Goal: Information Seeking & Learning: Check status

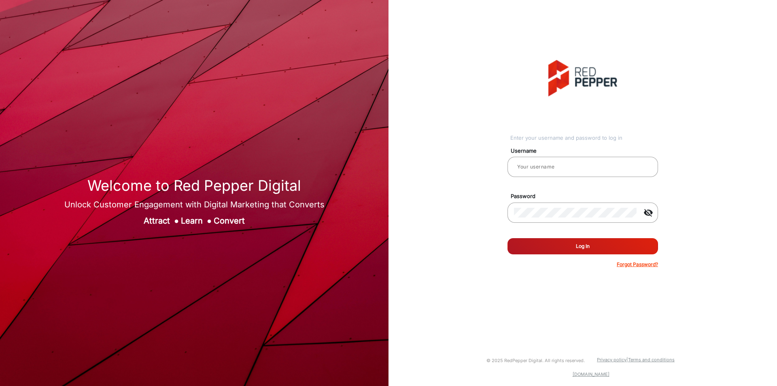
type input "varsha"
click at [568, 242] on button "Log In" at bounding box center [582, 246] width 151 height 16
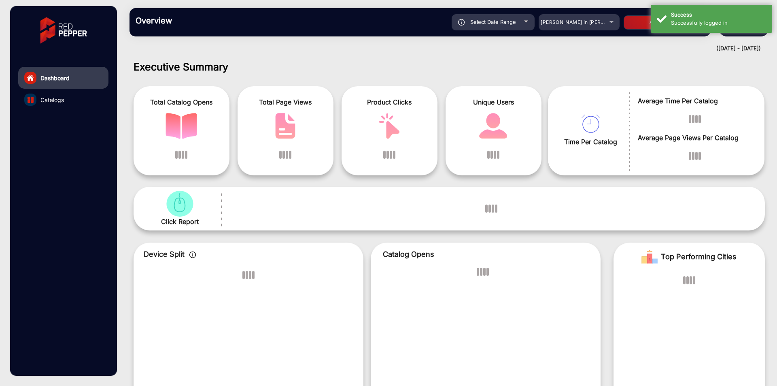
scroll to position [6, 0]
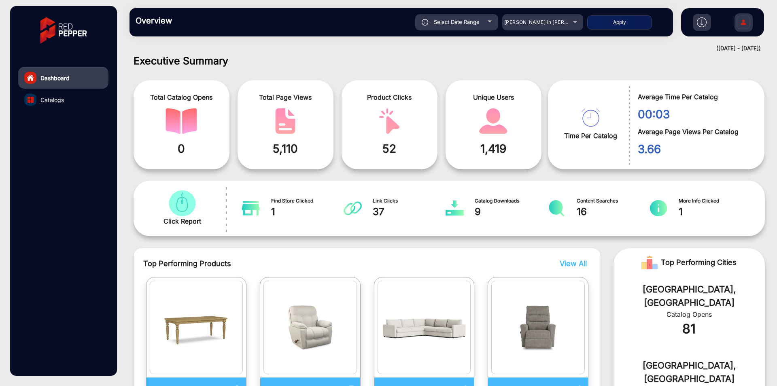
click at [500, 21] on div "Select Date Range 9/10/2025 9/10/2025 – 9/16/2025 9/16/2025 Adams in Justin Fur…" at bounding box center [428, 22] width 478 height 16
click at [470, 21] on span "Select Date Range" at bounding box center [457, 22] width 46 height 6
type input "[DATE]"
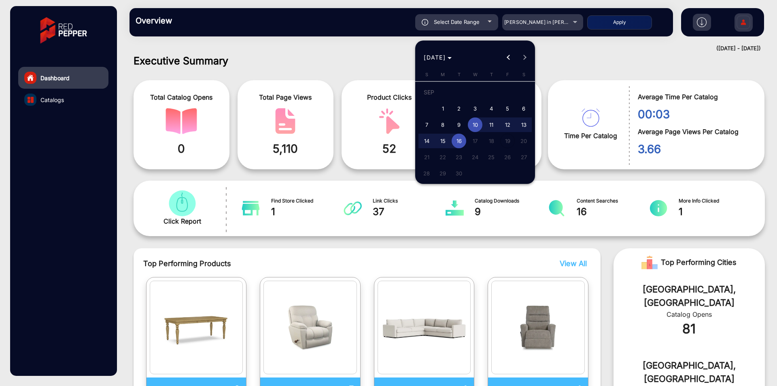
click at [492, 110] on span "4" at bounding box center [491, 108] width 15 height 15
type input "9/4/2025"
click at [523, 125] on span "13" at bounding box center [523, 124] width 15 height 15
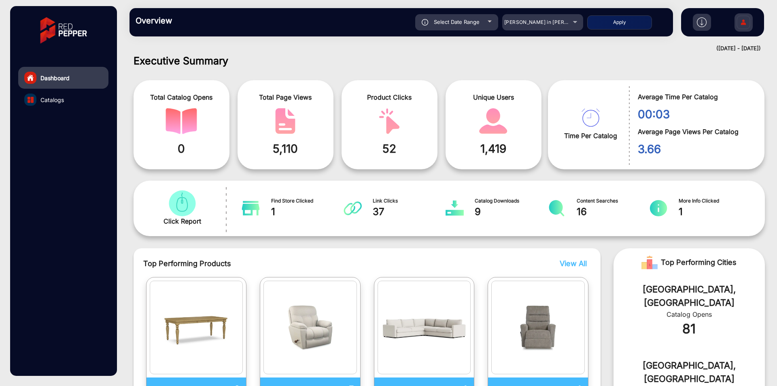
type input "9/13/2025"
click at [615, 19] on button "Apply" at bounding box center [619, 22] width 65 height 14
type input "9/4/2025"
type input "9/13/2025"
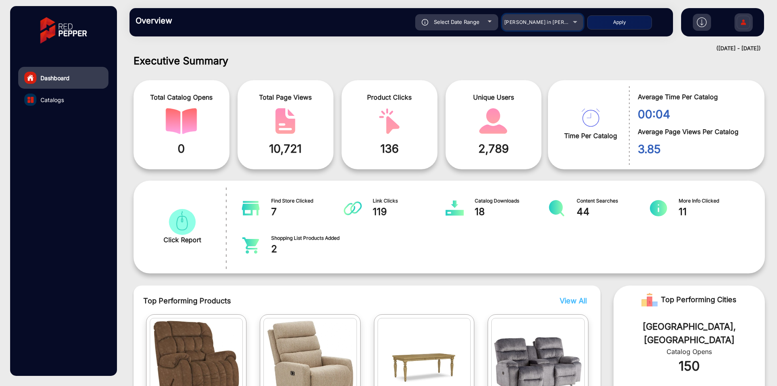
click at [556, 23] on span "[PERSON_NAME] in [PERSON_NAME]" at bounding box center [548, 22] width 89 height 6
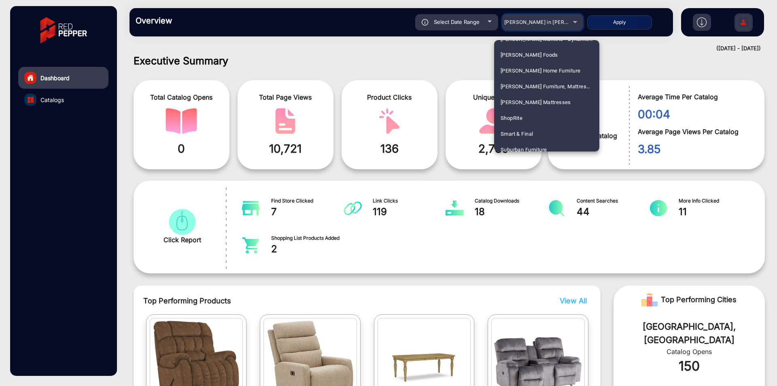
scroll to position [1780, 0]
click at [530, 117] on mat-option "ShopRite" at bounding box center [546, 117] width 105 height 16
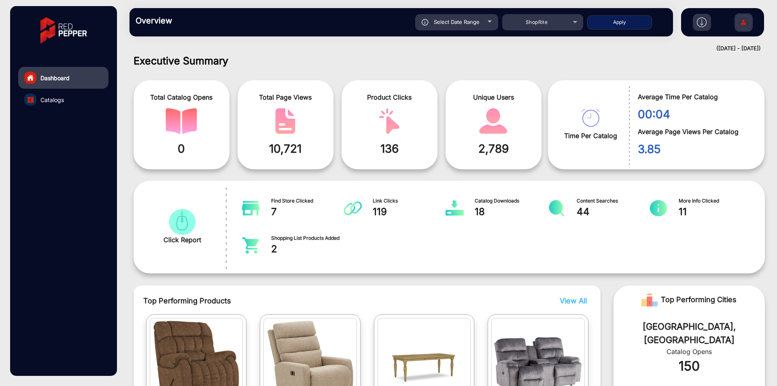
click at [615, 25] on button "Apply" at bounding box center [619, 22] width 65 height 14
type input "9/4/2025"
type input "9/13/2025"
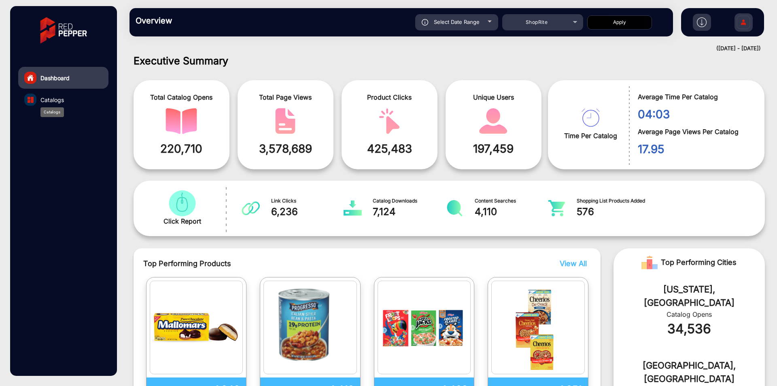
click at [53, 99] on span "Catalogs" at bounding box center [51, 99] width 23 height 8
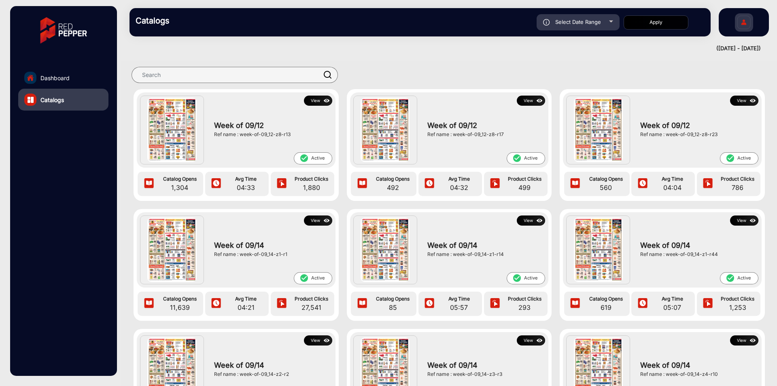
click at [435, 81] on div at bounding box center [442, 75] width 627 height 16
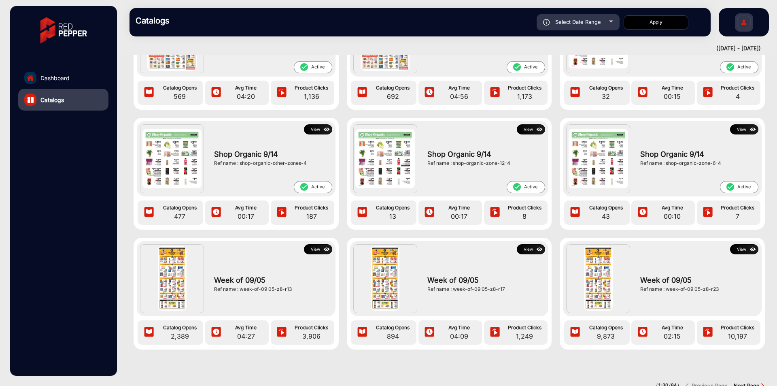
scroll to position [990, 0]
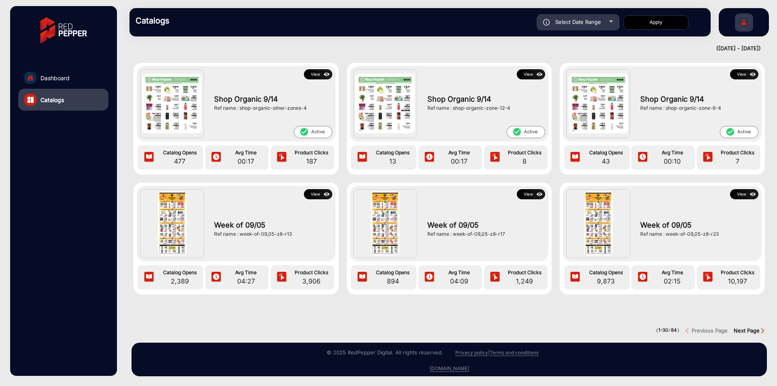
click at [751, 327] on strong "Next Page" at bounding box center [747, 330] width 26 height 6
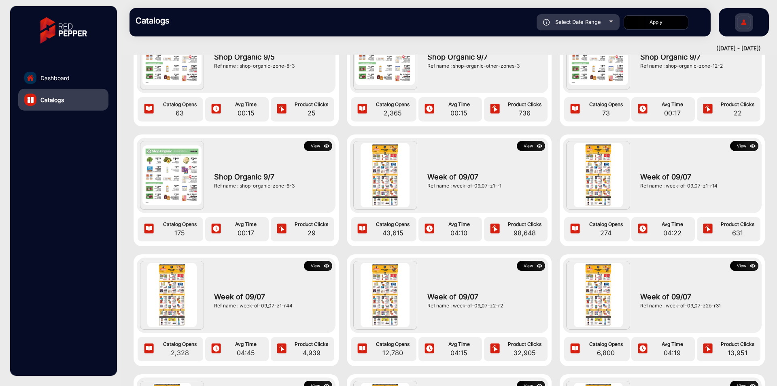
scroll to position [81, 0]
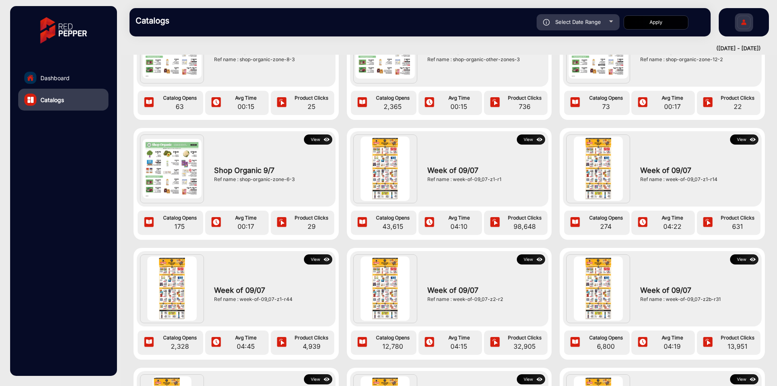
drag, startPoint x: 505, startPoint y: 182, endPoint x: 424, endPoint y: 193, distance: 82.1
click at [424, 193] on div "Week of 09/07 Ref name : week-of-09_07-z1-r1" at bounding box center [484, 173] width 122 height 59
click at [527, 142] on button "View" at bounding box center [531, 139] width 28 height 10
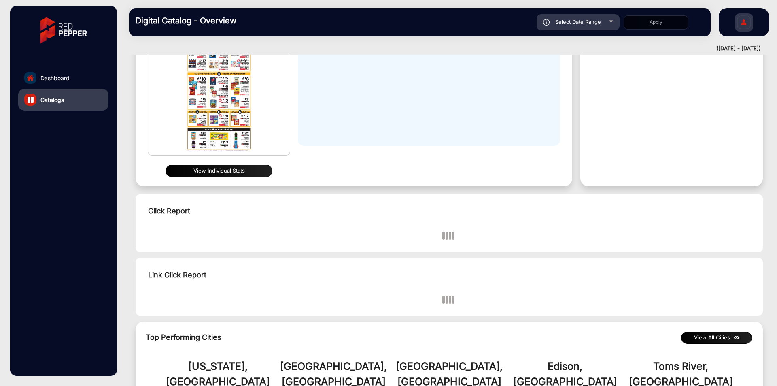
scroll to position [121, 0]
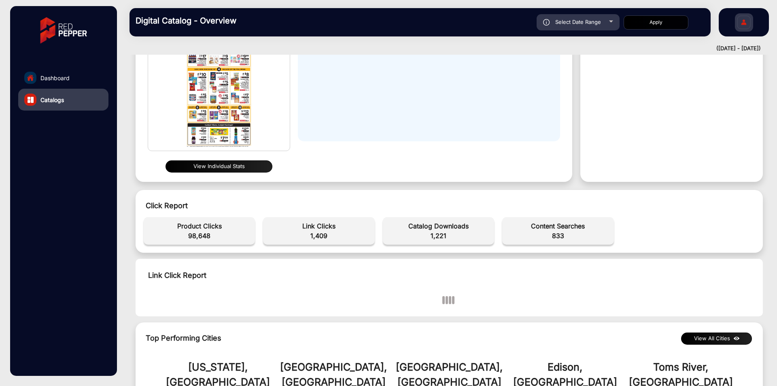
click at [253, 162] on button "View Individual Stats" at bounding box center [218, 166] width 107 height 12
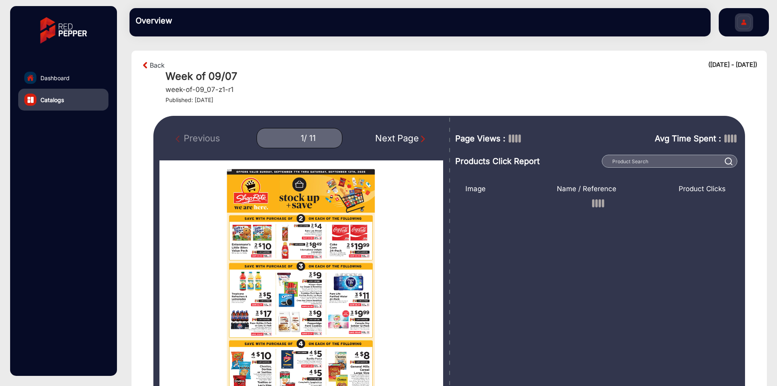
scroll to position [36, 0]
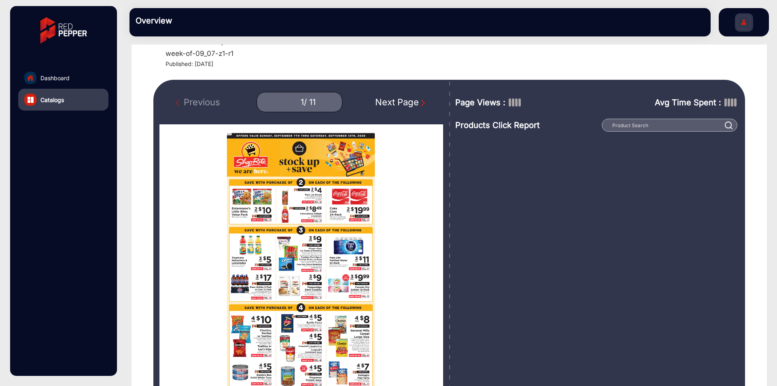
click at [420, 107] on div "Next Page" at bounding box center [401, 101] width 52 height 13
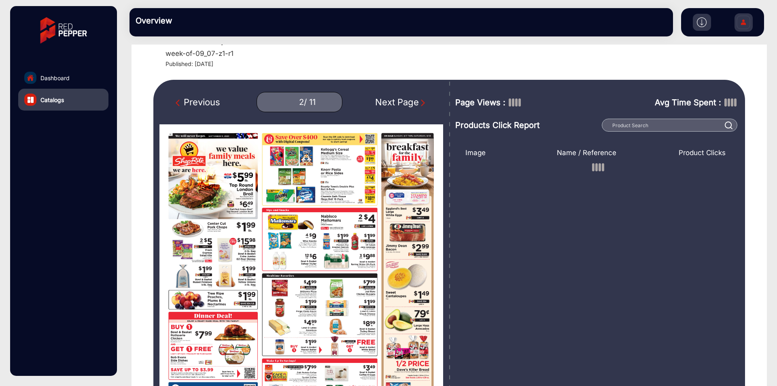
click at [420, 107] on div "Next Page" at bounding box center [401, 101] width 52 height 13
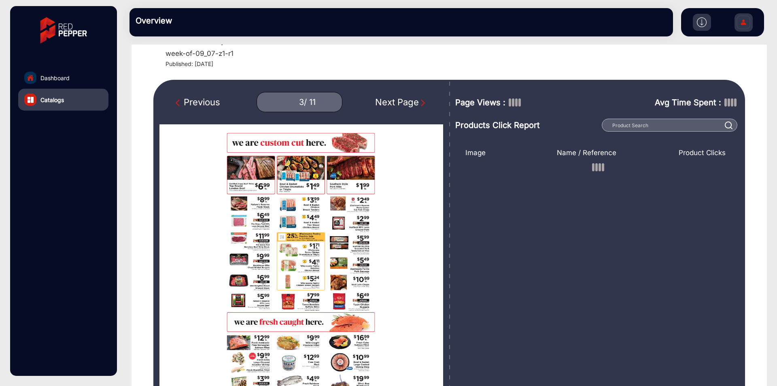
click at [420, 107] on div "Next Page" at bounding box center [401, 101] width 52 height 13
type input "4"
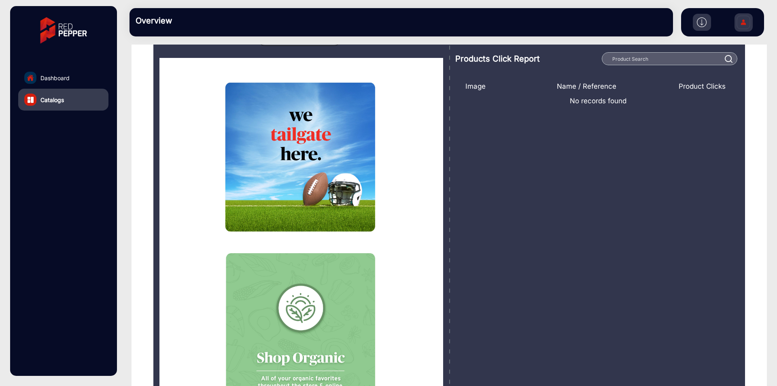
scroll to position [117, 0]
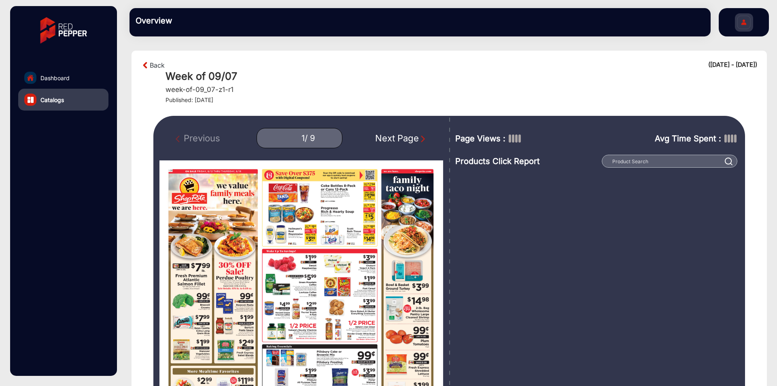
scroll to position [81, 0]
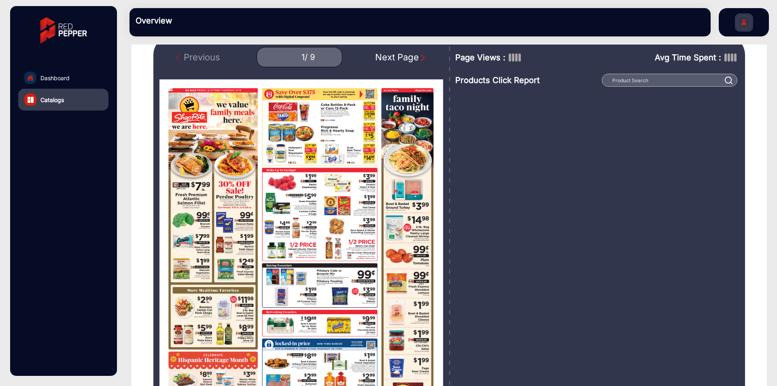
click at [416, 61] on div "Next Page" at bounding box center [401, 57] width 52 height 13
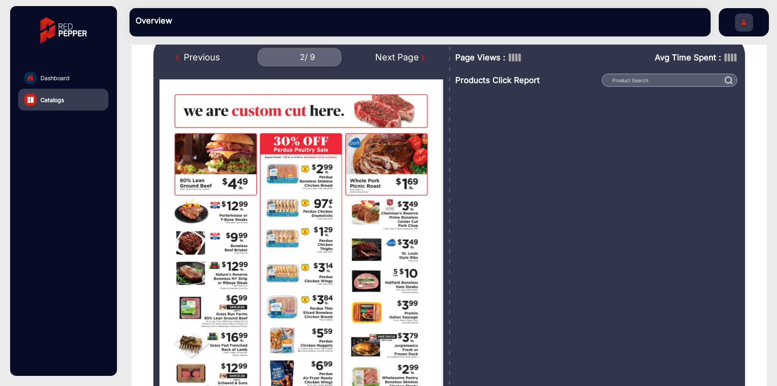
click at [416, 61] on div "Next Page" at bounding box center [401, 57] width 52 height 13
type input "3"
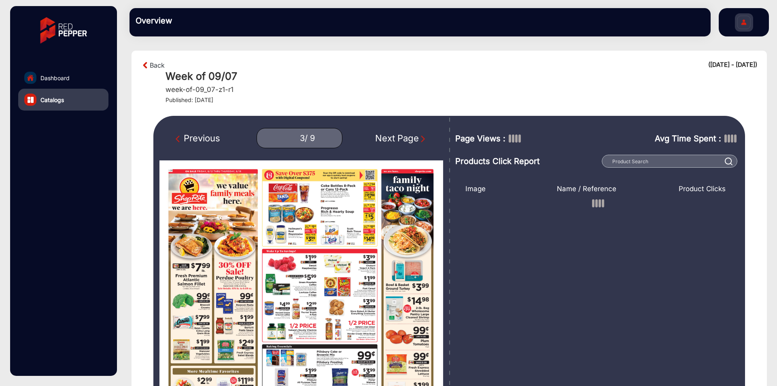
type input "1"
click at [146, 65] on img at bounding box center [145, 65] width 8 height 10
click at [156, 65] on link "Back" at bounding box center [157, 65] width 15 height 10
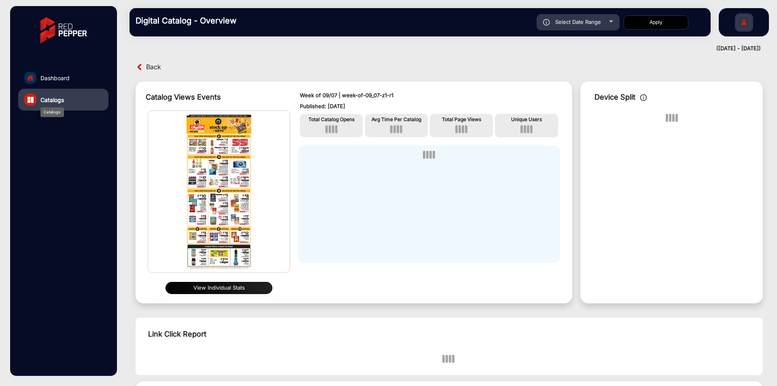
click at [47, 103] on span "Catalogs" at bounding box center [51, 99] width 23 height 8
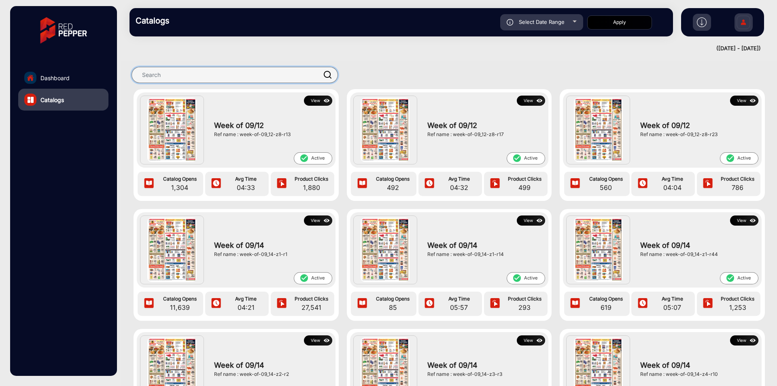
click at [247, 77] on input "text" at bounding box center [234, 75] width 206 height 16
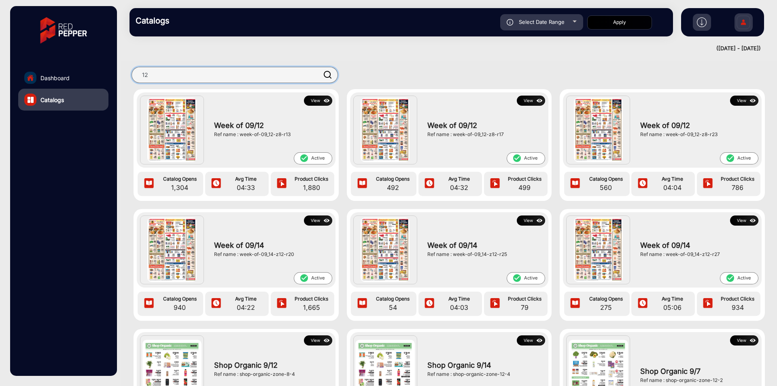
type input "1"
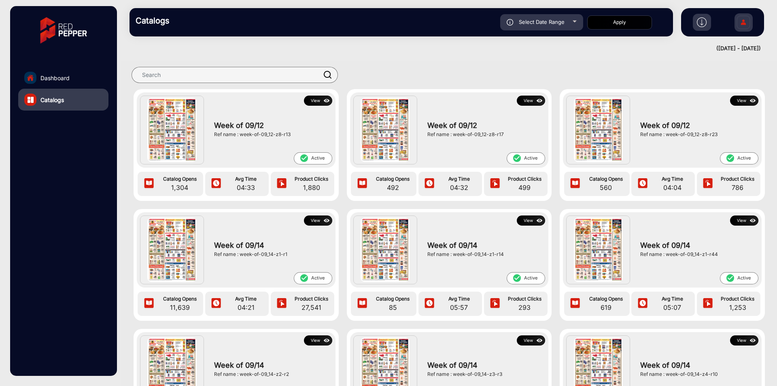
click at [408, 51] on div "(09-04-2025 - 09-13-2025)" at bounding box center [440, 49] width 639 height 8
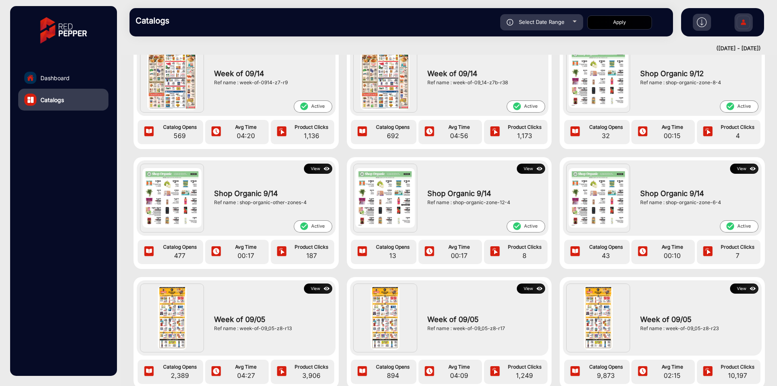
scroll to position [990, 0]
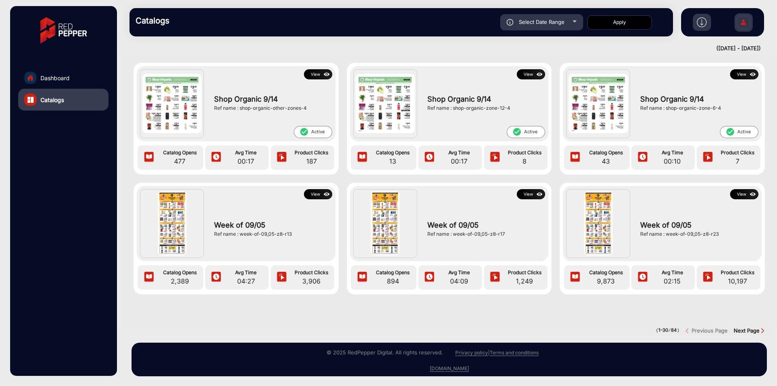
click at [753, 327] on strong "Next Page" at bounding box center [747, 330] width 26 height 6
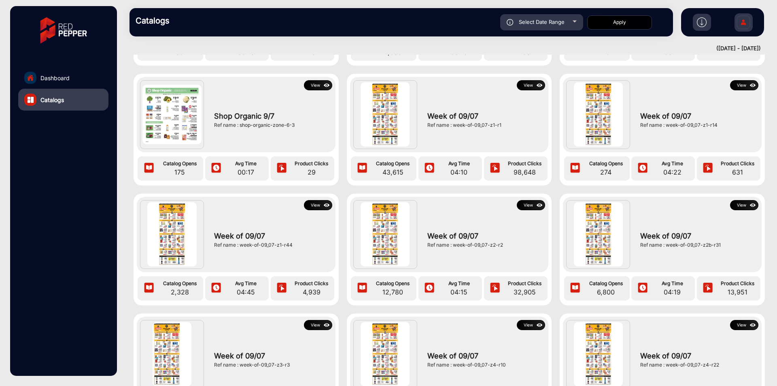
scroll to position [60, 0]
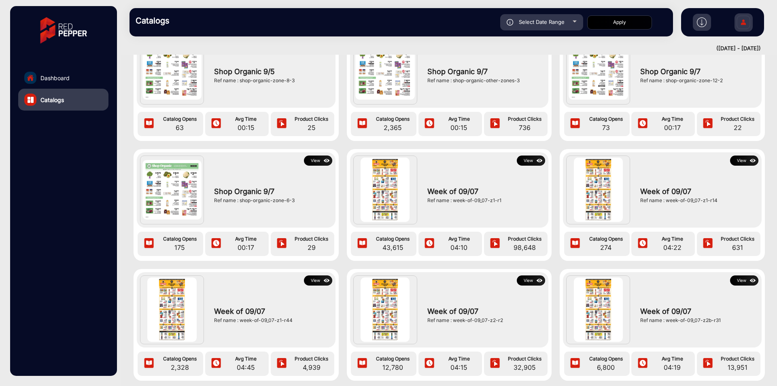
click at [526, 161] on button "View" at bounding box center [531, 160] width 28 height 10
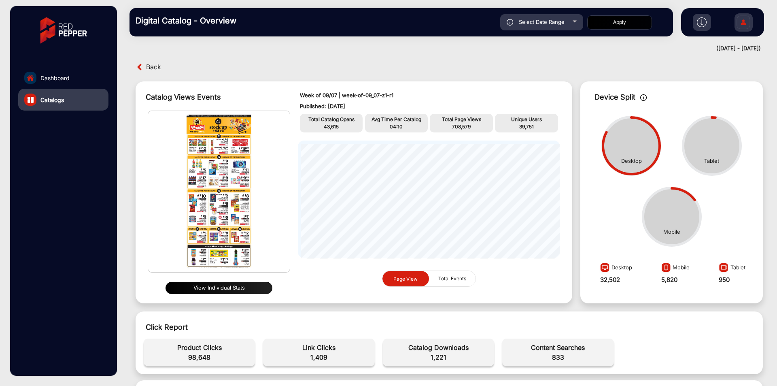
click at [146, 69] on span "Back" at bounding box center [153, 67] width 15 height 13
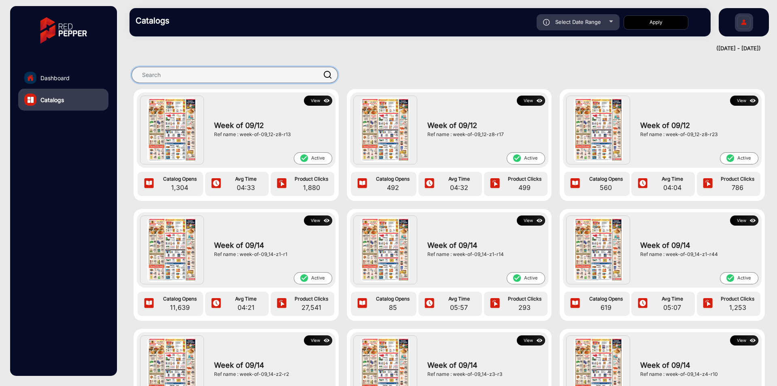
click at [271, 78] on input "text" at bounding box center [234, 75] width 206 height 16
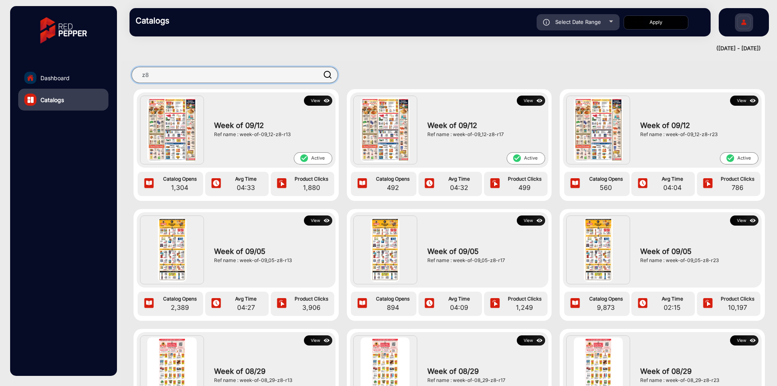
type input "z8"
click at [590, 28] on div "Select Date Range" at bounding box center [578, 22] width 83 height 16
type input "9/4/2025"
type input "9/13/2025"
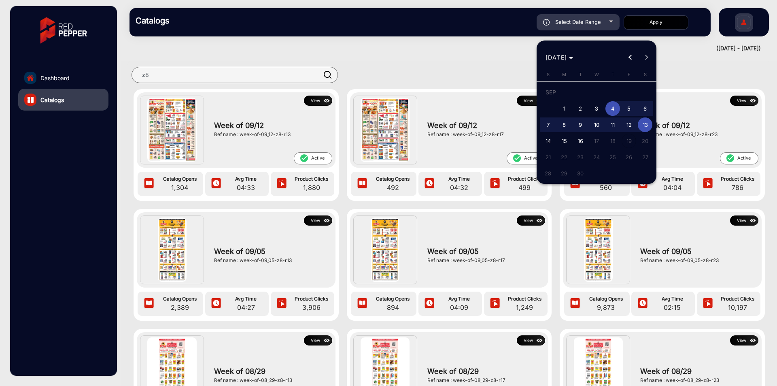
click at [613, 125] on span "11" at bounding box center [612, 124] width 15 height 15
type input "9/11/2025"
click at [582, 140] on span "16" at bounding box center [580, 141] width 15 height 15
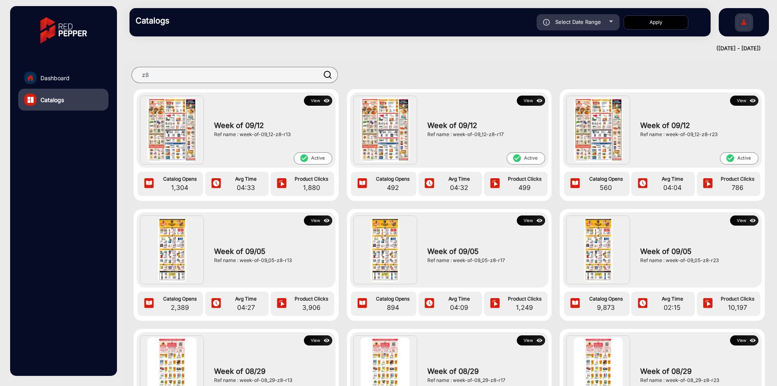
type input "9/16/2025"
click at [669, 20] on button "Apply" at bounding box center [655, 22] width 65 height 14
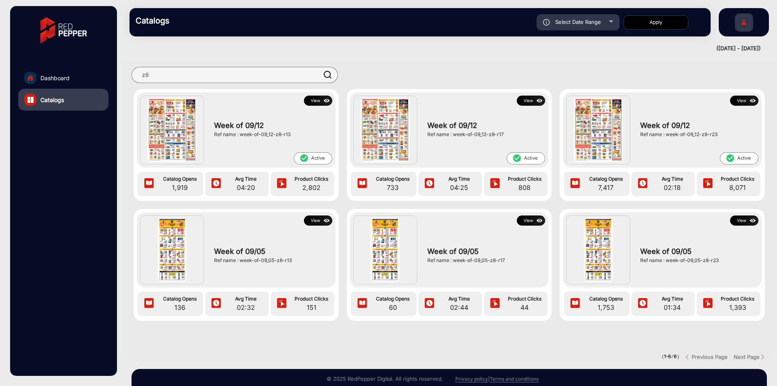
click at [742, 98] on button "View" at bounding box center [744, 100] width 28 height 10
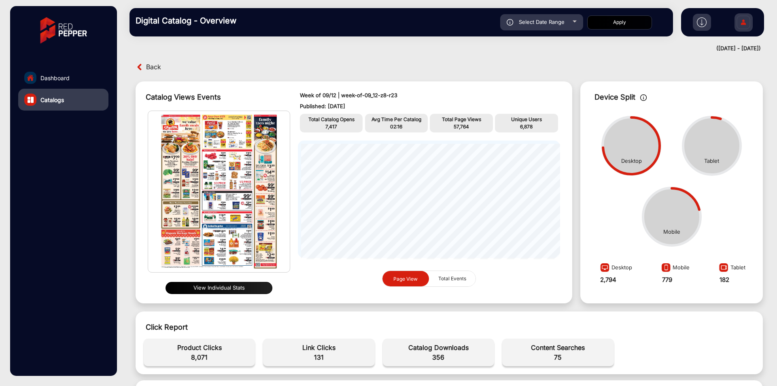
click at [239, 286] on button "View Individual Stats" at bounding box center [218, 288] width 107 height 12
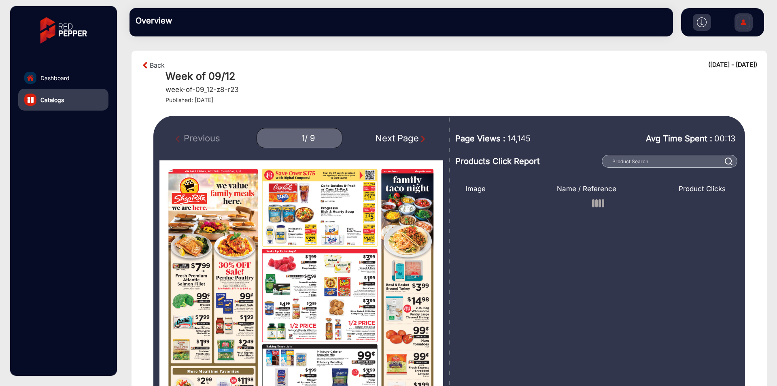
click at [390, 135] on div "Next Page" at bounding box center [401, 137] width 52 height 13
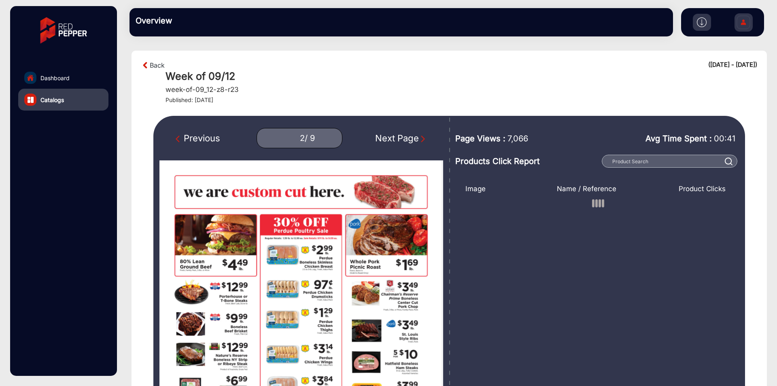
click at [390, 135] on div "Next Page" at bounding box center [401, 137] width 52 height 13
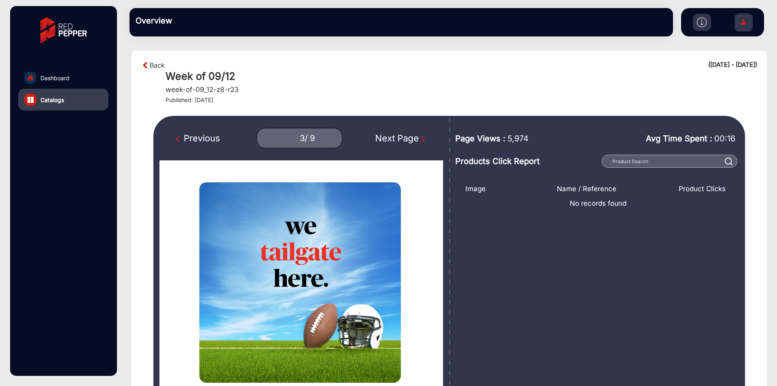
click at [378, 61] on div "Back (09-11-2025 - 09-16-2025)" at bounding box center [449, 65] width 616 height 10
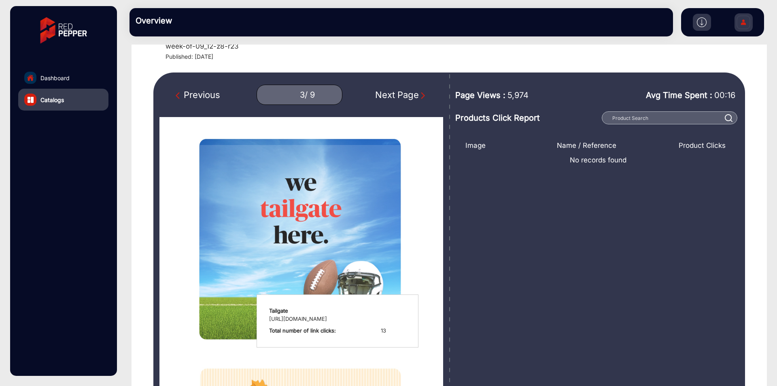
scroll to position [40, 0]
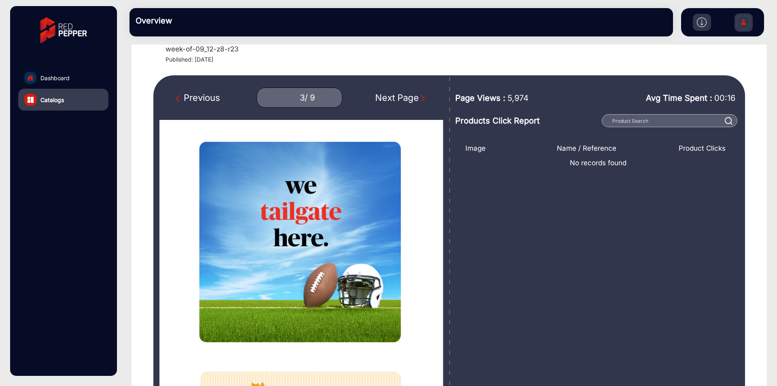
click at [397, 104] on div "Next Page" at bounding box center [401, 97] width 52 height 13
type input "4"
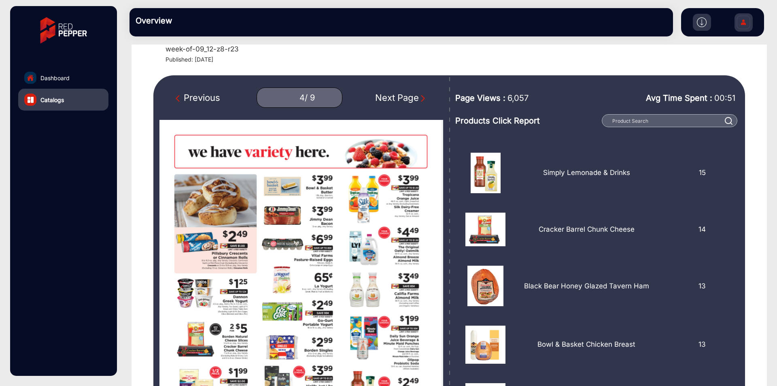
scroll to position [14, 0]
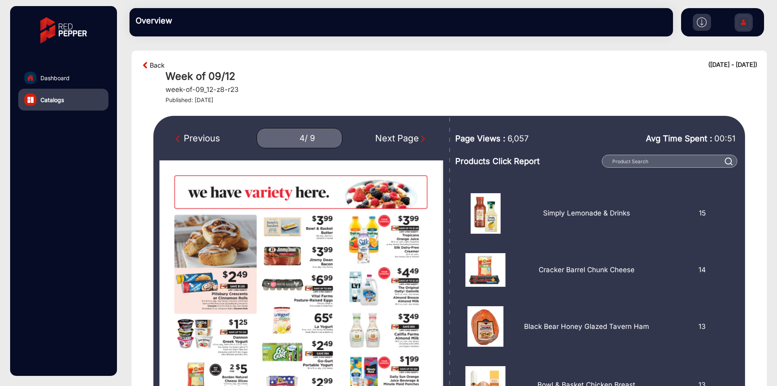
click at [156, 66] on link "Back" at bounding box center [157, 65] width 15 height 10
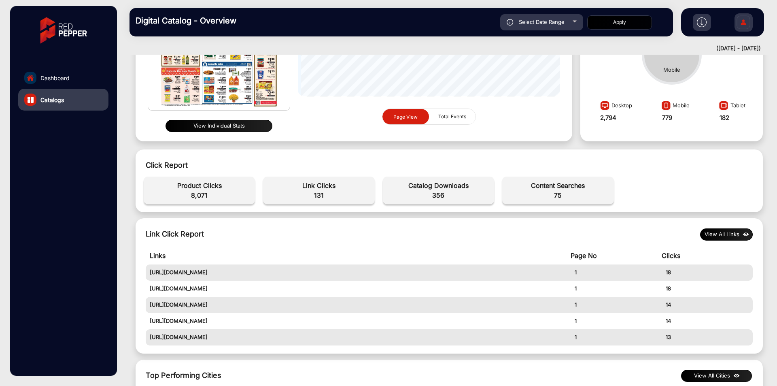
scroll to position [202, 0]
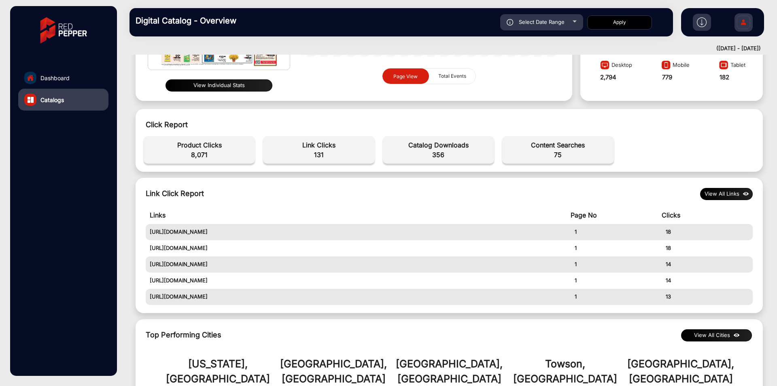
click at [723, 193] on button "View All Links" at bounding box center [726, 194] width 53 height 12
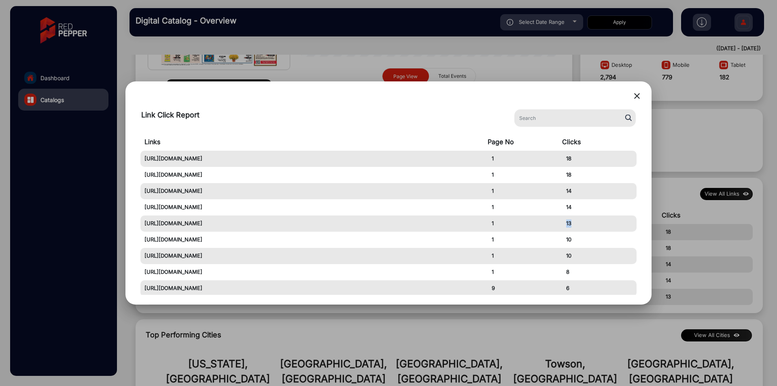
drag, startPoint x: 569, startPoint y: 225, endPoint x: 577, endPoint y: 225, distance: 8.1
click at [577, 225] on td "13" at bounding box center [599, 223] width 74 height 16
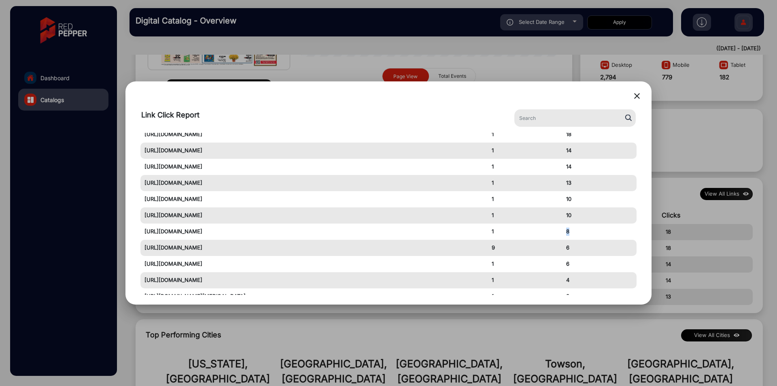
drag, startPoint x: 559, startPoint y: 235, endPoint x: 575, endPoint y: 234, distance: 16.6
click at [575, 234] on tr "https://www.shoprite.com/fallflavors 1 8" at bounding box center [388, 231] width 496 height 16
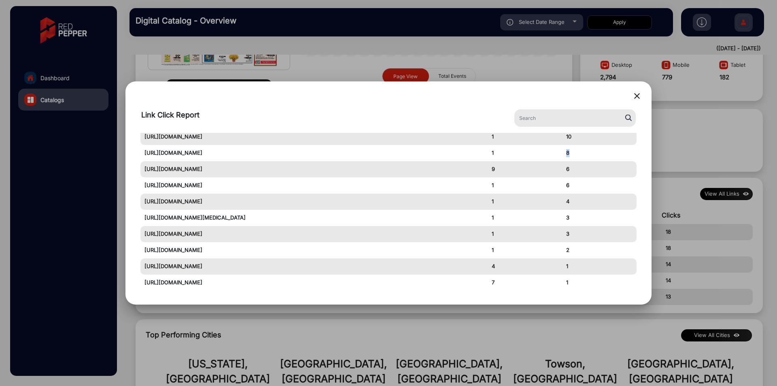
click at [639, 98] on mat-icon "close" at bounding box center [637, 96] width 10 height 10
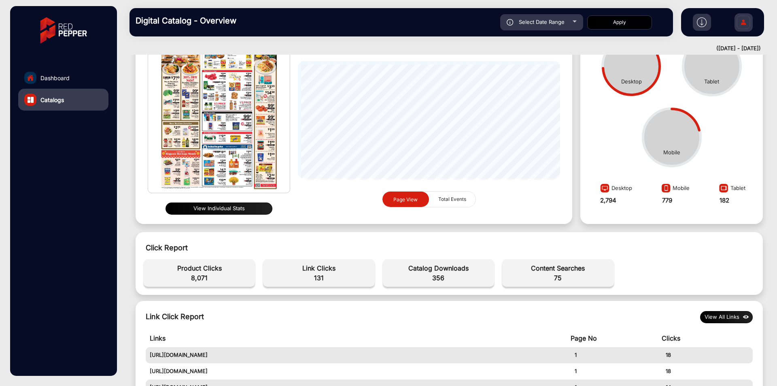
scroll to position [0, 0]
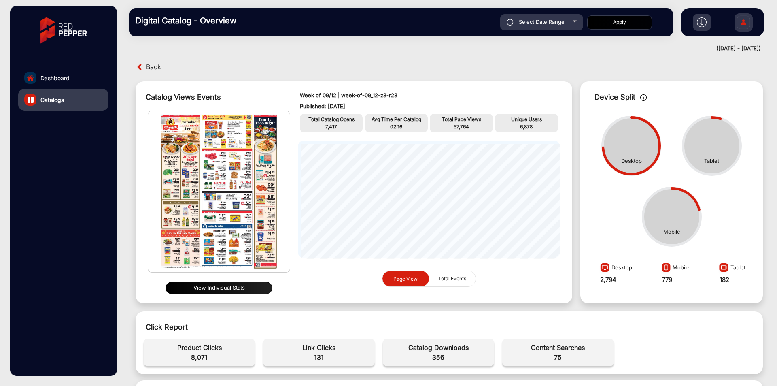
click at [218, 291] on button "View Individual Stats" at bounding box center [218, 288] width 107 height 12
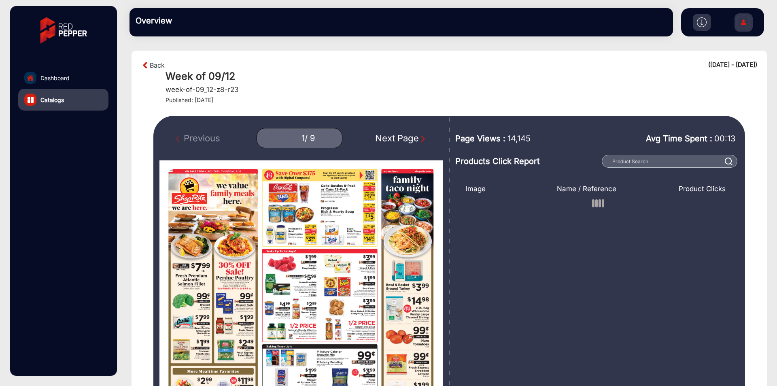
click at [414, 142] on div "Next Page" at bounding box center [401, 137] width 52 height 13
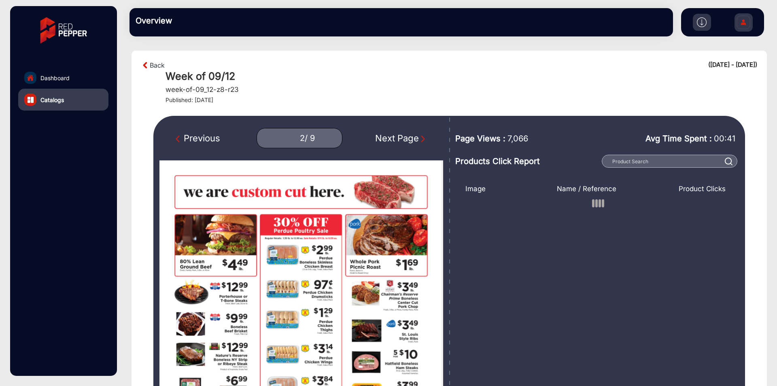
click at [414, 142] on div "Next Page" at bounding box center [401, 137] width 52 height 13
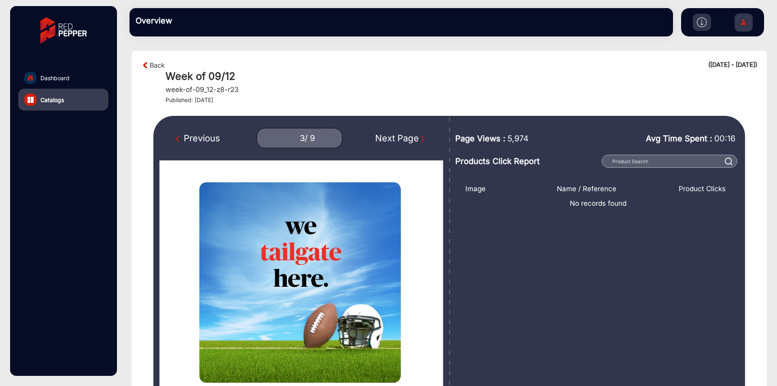
click at [207, 137] on div "Previous" at bounding box center [198, 137] width 45 height 13
type input "2"
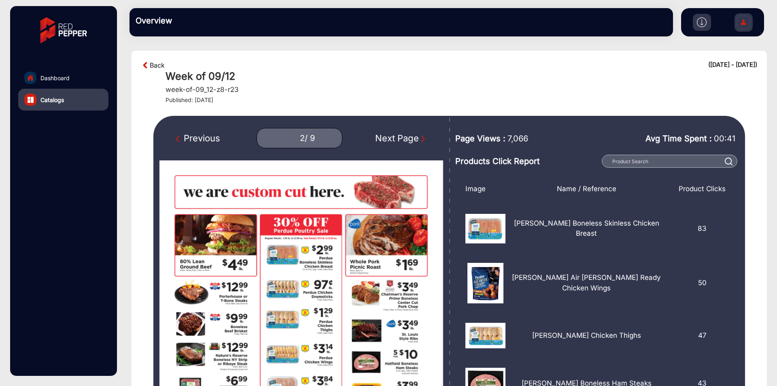
click at [154, 66] on link "Back" at bounding box center [157, 65] width 15 height 10
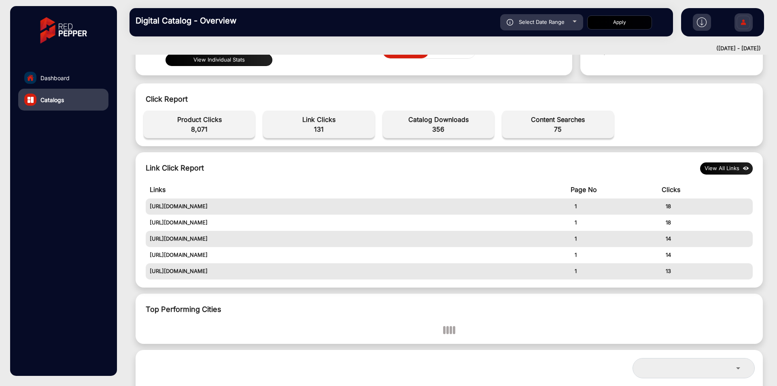
scroll to position [324, 0]
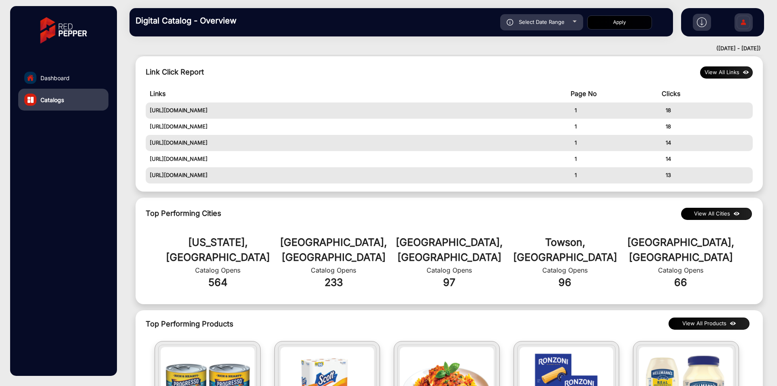
copy td "https://www.shoprite.com/tailgating"
drag, startPoint x: 245, startPoint y: 180, endPoint x: 151, endPoint y: 182, distance: 94.7
click at [151, 182] on td "https://www.shoprite.com/tailgating" at bounding box center [358, 175] width 425 height 16
click at [477, 215] on div "Top Performing Cities View All Cities" at bounding box center [449, 213] width 607 height 11
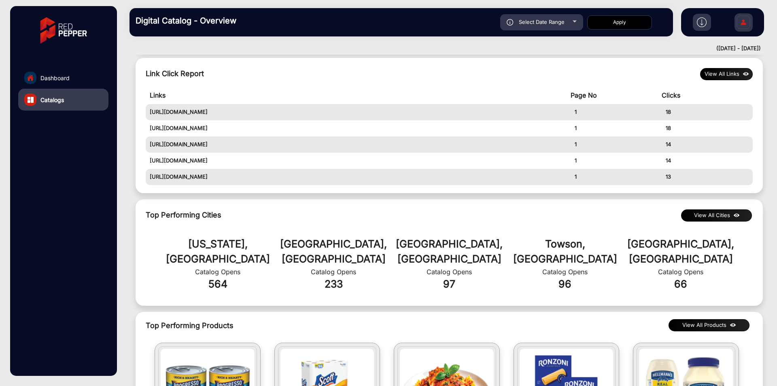
scroll to position [283, 0]
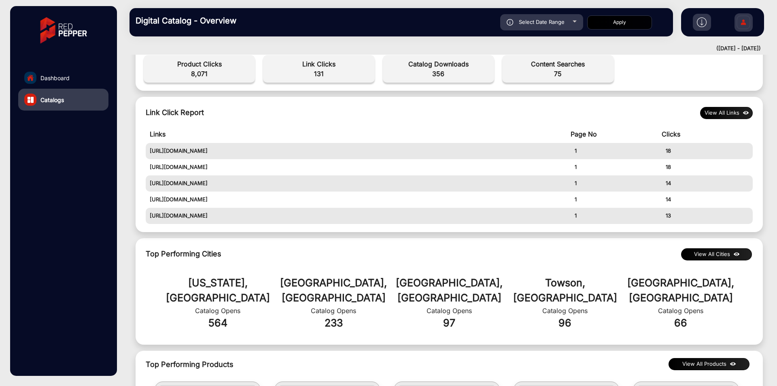
click at [726, 115] on button "View All Links" at bounding box center [726, 113] width 53 height 12
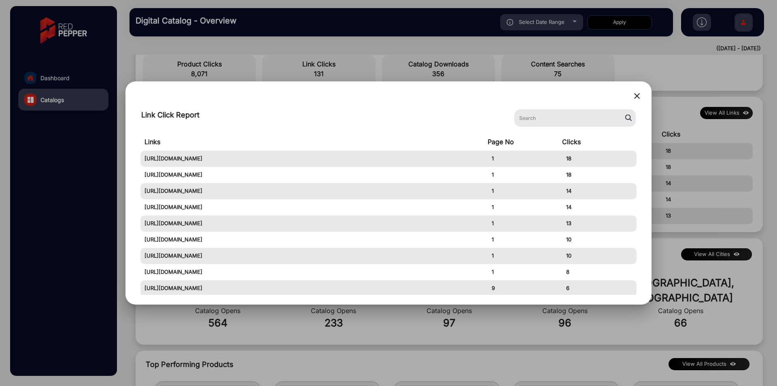
click at [776, 227] on div at bounding box center [388, 193] width 777 height 386
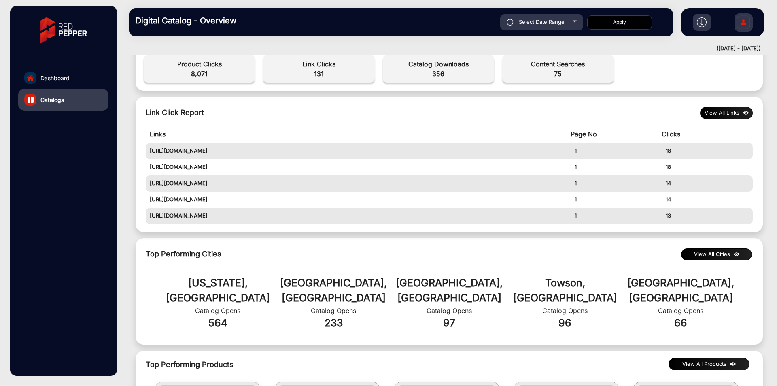
click at [738, 110] on button "View All Links" at bounding box center [726, 113] width 53 height 12
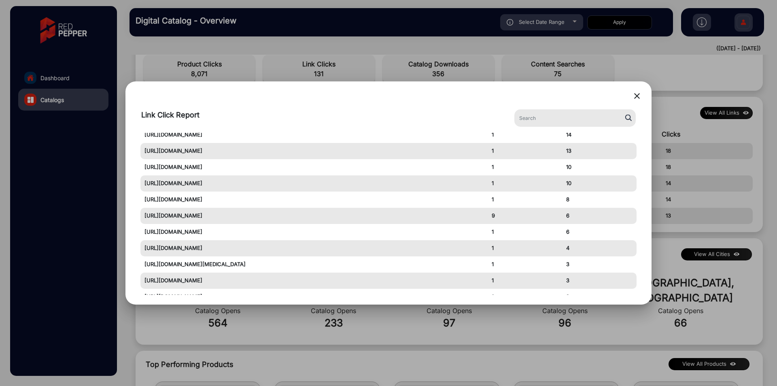
scroll to position [0, 0]
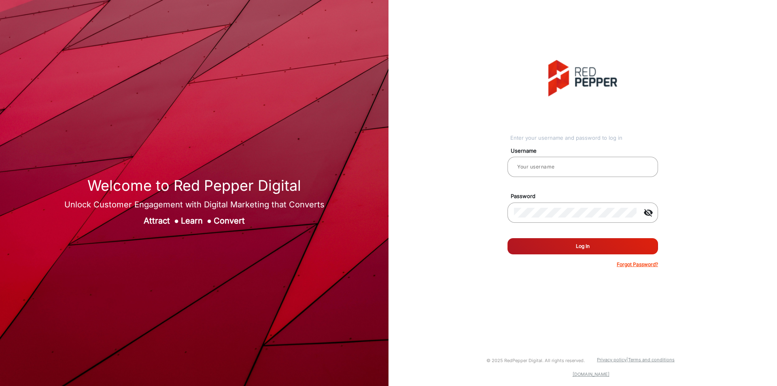
type input "[PERSON_NAME]"
click at [544, 245] on button "Log In" at bounding box center [582, 246] width 151 height 16
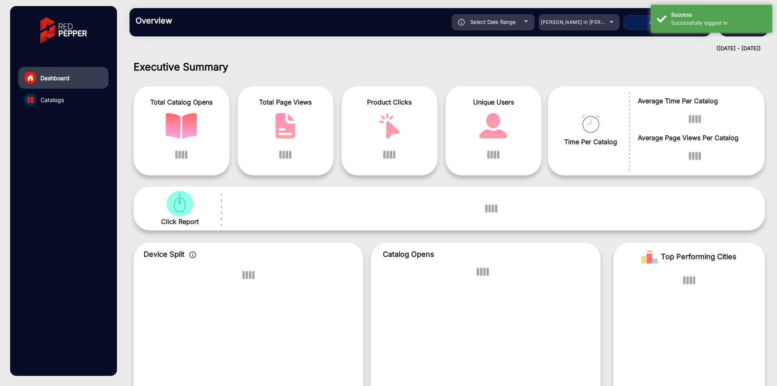
scroll to position [6, 0]
